Goal: Information Seeking & Learning: Learn about a topic

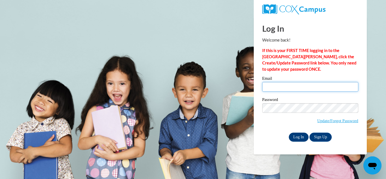
type input "mykia.williams@langston.edu"
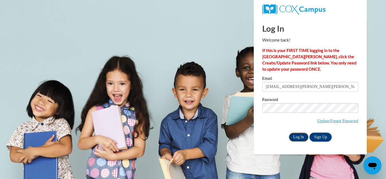
click at [300, 139] on input "Log In" at bounding box center [299, 137] width 20 height 9
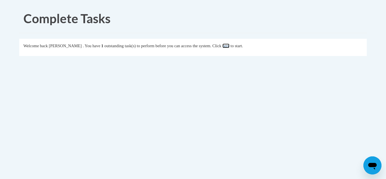
click at [230, 44] on link "here" at bounding box center [226, 46] width 7 height 5
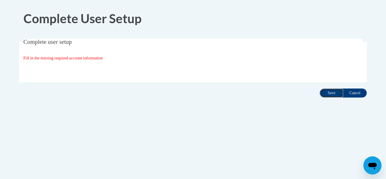
click at [330, 97] on input "Save" at bounding box center [332, 93] width 24 height 9
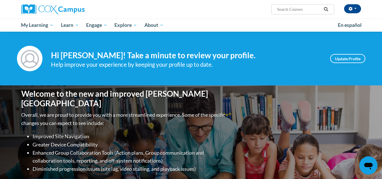
click at [333, 97] on div "Welcome to the new and improved Cox Campus Overall, we are proud to provide you…" at bounding box center [191, 141] width 356 height 113
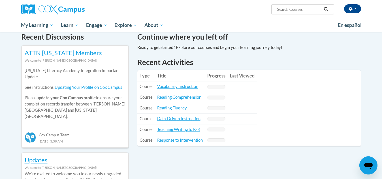
scroll to position [172, 0]
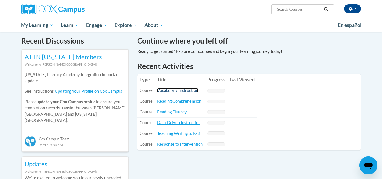
click at [177, 91] on link "Vocabulary Instruction" at bounding box center [177, 90] width 41 height 5
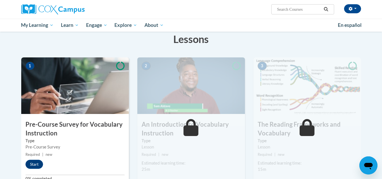
scroll to position [91, 0]
click at [32, 162] on button "Start" at bounding box center [34, 164] width 18 height 9
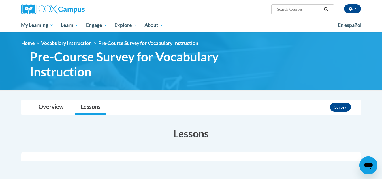
click at [32, 162] on div "Active Your Progress" at bounding box center [190, 177] width 339 height 51
click at [334, 109] on button "Survey" at bounding box center [340, 107] width 21 height 9
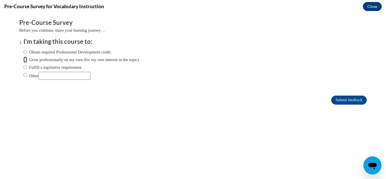
click at [23, 59] on input "Grow professionally on my own (for my own interest in the topic)." at bounding box center [25, 60] width 4 height 6
radio input "true"
click at [23, 52] on input "Obtain required Professional Development credit." at bounding box center [25, 52] width 4 height 6
radio input "true"
click at [345, 101] on input "Submit feedback" at bounding box center [350, 100] width 36 height 9
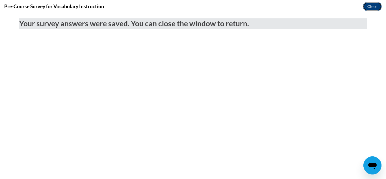
click at [378, 4] on button "Close" at bounding box center [372, 6] width 19 height 9
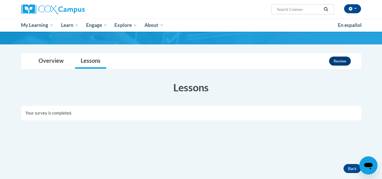
scroll to position [47, 0]
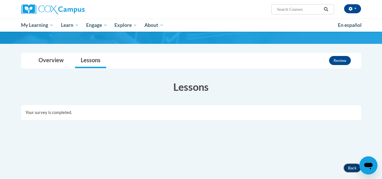
click at [347, 168] on button "Back" at bounding box center [352, 168] width 18 height 9
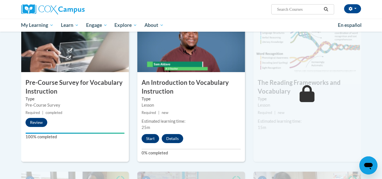
scroll to position [132, 0]
click at [153, 137] on button "Start" at bounding box center [150, 138] width 18 height 9
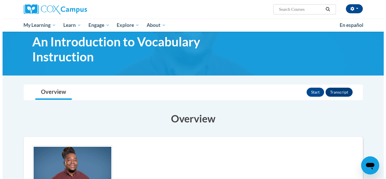
scroll to position [11, 0]
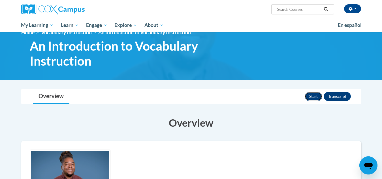
click at [315, 94] on button "Start" at bounding box center [313, 96] width 18 height 9
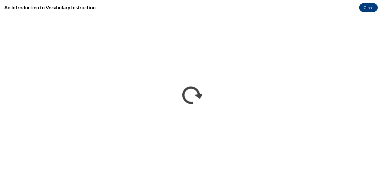
scroll to position [0, 0]
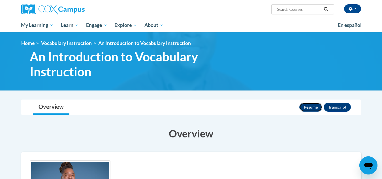
click at [310, 104] on button "Resume" at bounding box center [310, 107] width 23 height 9
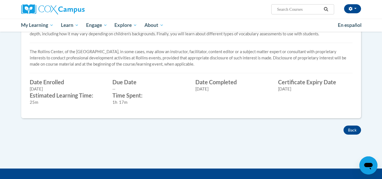
scroll to position [202, 0]
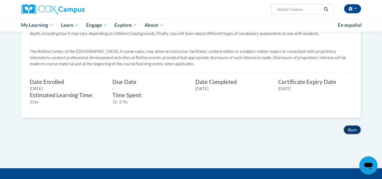
click at [350, 128] on button "Back" at bounding box center [352, 129] width 18 height 9
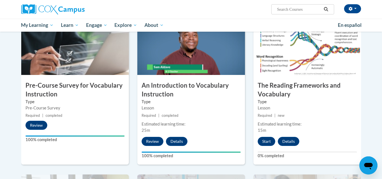
scroll to position [130, 0]
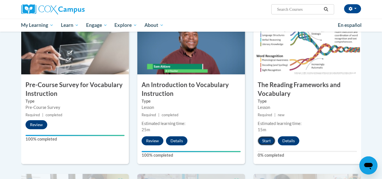
click at [263, 138] on button "Start" at bounding box center [266, 140] width 18 height 9
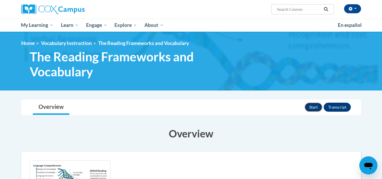
click at [314, 106] on button "Start" at bounding box center [313, 107] width 18 height 9
